Goal: Obtain resource: Obtain resource

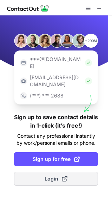
click at [43, 172] on button "Login" at bounding box center [56, 179] width 84 height 14
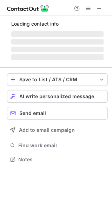
scroll to position [4, 4]
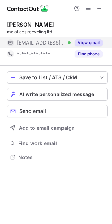
click at [85, 41] on button "View email" at bounding box center [89, 42] width 28 height 7
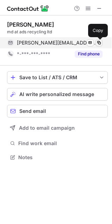
click at [97, 45] on span at bounding box center [99, 43] width 6 height 6
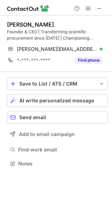
scroll to position [158, 112]
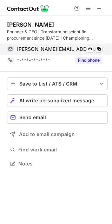
click at [102, 48] on div "caroline.briggs@amiciprocurement.com Verified Send email Copy" at bounding box center [54, 48] width 95 height 11
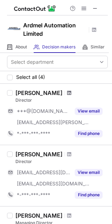
click at [67, 94] on span at bounding box center [69, 93] width 4 height 6
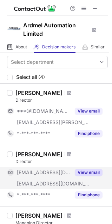
click at [91, 170] on button "View email" at bounding box center [89, 172] width 28 height 7
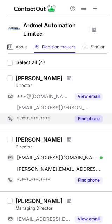
scroll to position [35, 0]
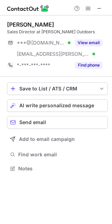
scroll to position [163, 112]
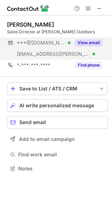
click at [89, 45] on button "View email" at bounding box center [89, 42] width 28 height 7
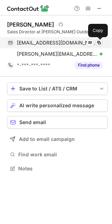
click at [98, 43] on span at bounding box center [99, 43] width 6 height 6
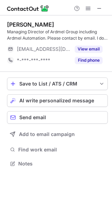
scroll to position [158, 112]
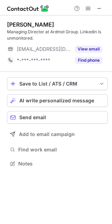
scroll to position [158, 112]
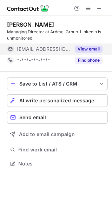
click at [90, 51] on button "View email" at bounding box center [89, 49] width 28 height 7
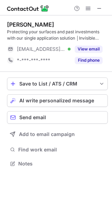
scroll to position [158, 112]
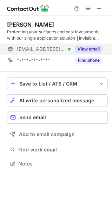
click at [84, 51] on button "View email" at bounding box center [89, 49] width 28 height 7
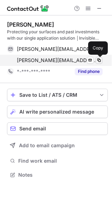
click at [100, 58] on span at bounding box center [99, 60] width 6 height 6
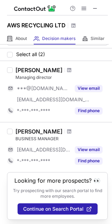
scroll to position [15, 0]
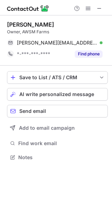
scroll to position [152, 112]
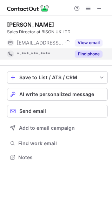
scroll to position [4, 4]
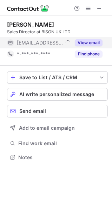
click at [95, 42] on button "View email" at bounding box center [89, 42] width 28 height 7
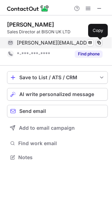
click at [102, 43] on button at bounding box center [98, 42] width 7 height 7
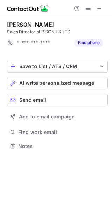
scroll to position [141, 112]
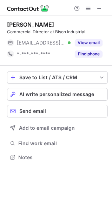
scroll to position [152, 112]
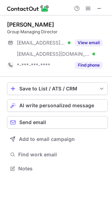
scroll to position [163, 112]
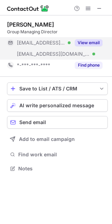
click at [89, 42] on button "View email" at bounding box center [89, 42] width 28 height 7
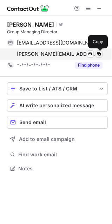
click at [102, 54] on button at bounding box center [98, 53] width 7 height 7
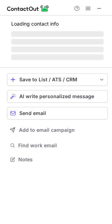
scroll to position [4, 4]
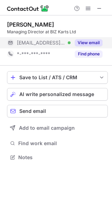
click at [88, 42] on button "View email" at bounding box center [89, 42] width 28 height 7
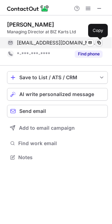
click at [100, 42] on span at bounding box center [99, 43] width 6 height 6
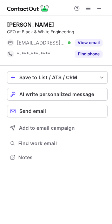
scroll to position [4, 4]
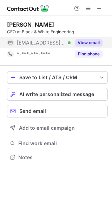
click at [95, 41] on button "View email" at bounding box center [89, 42] width 28 height 7
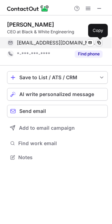
click at [101, 41] on span at bounding box center [99, 43] width 6 height 6
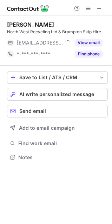
scroll to position [152, 112]
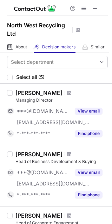
click at [48, 97] on div "Managing Director" at bounding box center [61, 100] width 92 height 6
click at [67, 94] on span at bounding box center [69, 93] width 4 height 6
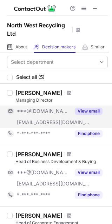
click at [87, 109] on button "View email" at bounding box center [89, 111] width 28 height 7
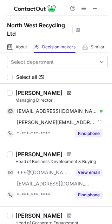
click at [67, 92] on span at bounding box center [69, 93] width 4 height 6
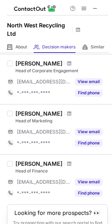
scroll to position [150, 0]
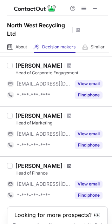
click at [67, 163] on span at bounding box center [69, 166] width 4 height 6
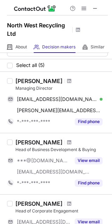
scroll to position [10, 0]
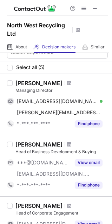
click at [67, 144] on div at bounding box center [68, 144] width 9 height 4
click at [67, 144] on span at bounding box center [69, 144] width 4 height 6
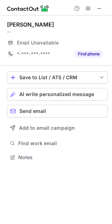
scroll to position [152, 112]
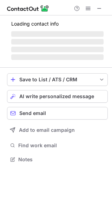
scroll to position [158, 112]
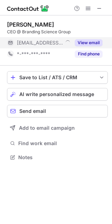
click at [96, 43] on button "View email" at bounding box center [89, 42] width 28 height 7
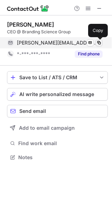
click at [96, 43] on button at bounding box center [98, 42] width 7 height 7
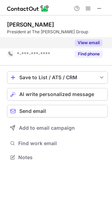
scroll to position [141, 112]
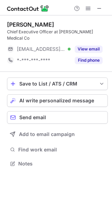
scroll to position [4, 4]
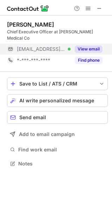
click at [93, 46] on button "View email" at bounding box center [89, 49] width 28 height 7
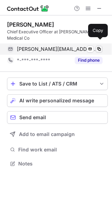
click at [98, 46] on span at bounding box center [99, 49] width 6 height 6
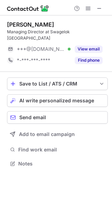
scroll to position [4, 4]
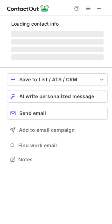
scroll to position [158, 112]
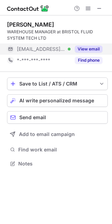
click at [92, 48] on button "View email" at bounding box center [89, 49] width 28 height 7
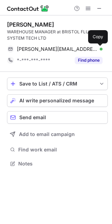
drag, startPoint x: 100, startPoint y: 51, endPoint x: 47, endPoint y: 28, distance: 57.1
click at [99, 51] on span at bounding box center [99, 49] width 6 height 6
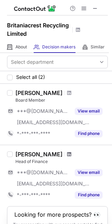
click at [67, 154] on span at bounding box center [69, 154] width 4 height 6
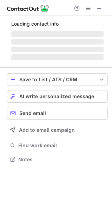
scroll to position [163, 112]
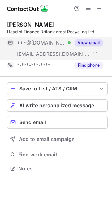
click at [90, 43] on button "View email" at bounding box center [89, 42] width 28 height 7
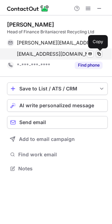
click at [98, 55] on span at bounding box center [99, 54] width 6 height 6
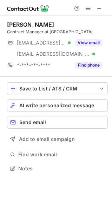
scroll to position [163, 112]
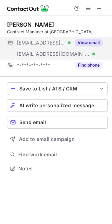
click at [100, 46] on button "View email" at bounding box center [89, 42] width 28 height 7
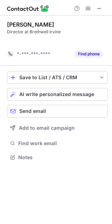
scroll to position [141, 112]
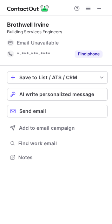
scroll to position [4, 4]
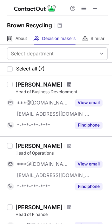
click at [67, 82] on span at bounding box center [69, 85] width 4 height 6
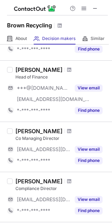
scroll to position [140, 0]
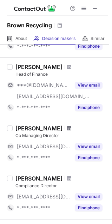
click at [67, 126] on span at bounding box center [69, 128] width 4 height 6
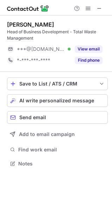
scroll to position [158, 112]
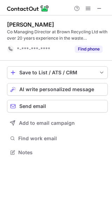
scroll to position [147, 112]
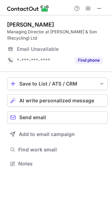
scroll to position [158, 112]
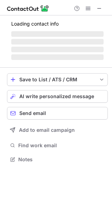
scroll to position [158, 112]
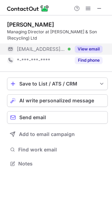
click at [93, 48] on button "View email" at bounding box center [89, 49] width 28 height 7
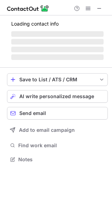
scroll to position [4, 4]
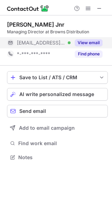
click at [92, 43] on button "View email" at bounding box center [89, 42] width 28 height 7
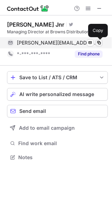
click at [97, 43] on span at bounding box center [99, 43] width 6 height 6
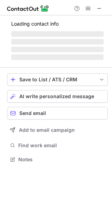
scroll to position [4, 4]
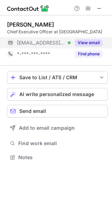
click at [99, 46] on div "View email" at bounding box center [86, 42] width 32 height 11
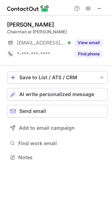
scroll to position [152, 112]
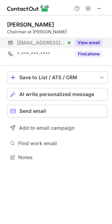
click at [91, 40] on button "View email" at bounding box center [89, 42] width 28 height 7
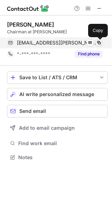
click at [96, 44] on span at bounding box center [99, 43] width 6 height 6
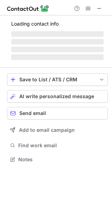
scroll to position [4, 4]
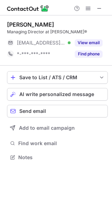
scroll to position [4, 4]
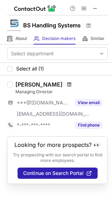
click at [71, 84] on span at bounding box center [69, 85] width 4 height 6
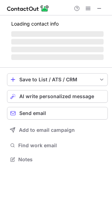
scroll to position [163, 112]
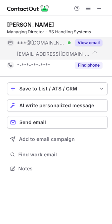
click at [91, 43] on button "View email" at bounding box center [89, 42] width 28 height 7
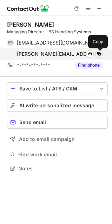
click at [99, 51] on span at bounding box center [99, 54] width 6 height 6
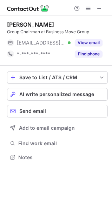
scroll to position [4, 4]
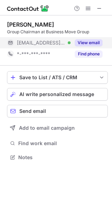
click at [94, 44] on button "View email" at bounding box center [89, 42] width 28 height 7
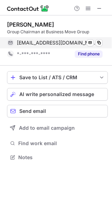
click at [102, 43] on div "[EMAIL_ADDRESS][DOMAIN_NAME] Verified Send email Copy" at bounding box center [54, 42] width 95 height 11
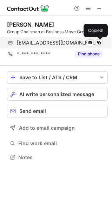
click at [102, 43] on button at bounding box center [98, 42] width 7 height 7
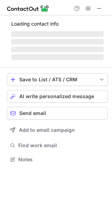
scroll to position [158, 112]
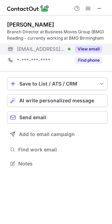
click at [95, 48] on button "View email" at bounding box center [89, 49] width 28 height 7
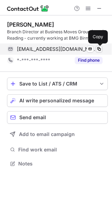
click at [100, 49] on span at bounding box center [99, 49] width 6 height 6
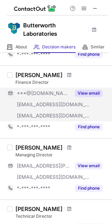
scroll to position [70, 0]
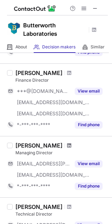
click at [67, 144] on span at bounding box center [69, 146] width 4 height 6
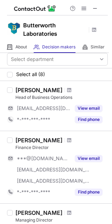
scroll to position [0, 0]
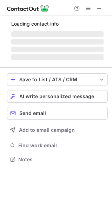
scroll to position [163, 112]
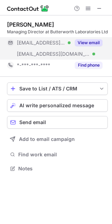
click at [82, 46] on button "View email" at bounding box center [89, 42] width 28 height 7
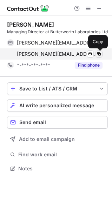
click at [101, 56] on span at bounding box center [99, 54] width 6 height 6
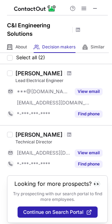
scroll to position [24, 0]
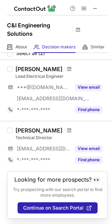
click at [64, 131] on div at bounding box center [68, 130] width 9 height 4
click at [67, 131] on span at bounding box center [69, 130] width 4 height 6
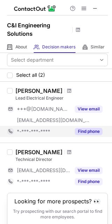
scroll to position [0, 0]
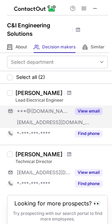
click at [88, 111] on button "View email" at bounding box center [89, 111] width 28 height 7
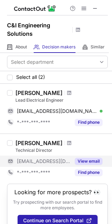
click at [95, 162] on button "View email" at bounding box center [89, 161] width 28 height 7
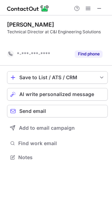
scroll to position [141, 112]
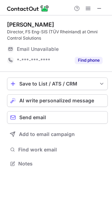
scroll to position [158, 112]
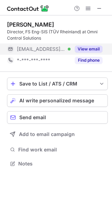
click at [96, 49] on button "View email" at bounding box center [89, 49] width 28 height 7
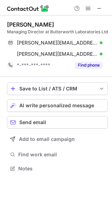
scroll to position [163, 112]
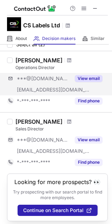
scroll to position [27, 0]
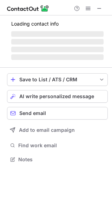
scroll to position [163, 112]
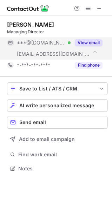
click at [89, 43] on button "View email" at bounding box center [89, 42] width 28 height 7
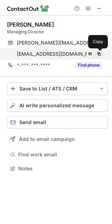
click at [99, 55] on span at bounding box center [99, 54] width 6 height 6
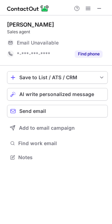
scroll to position [4, 4]
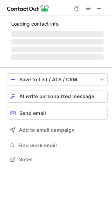
scroll to position [4, 4]
